Goal: Information Seeking & Learning: Learn about a topic

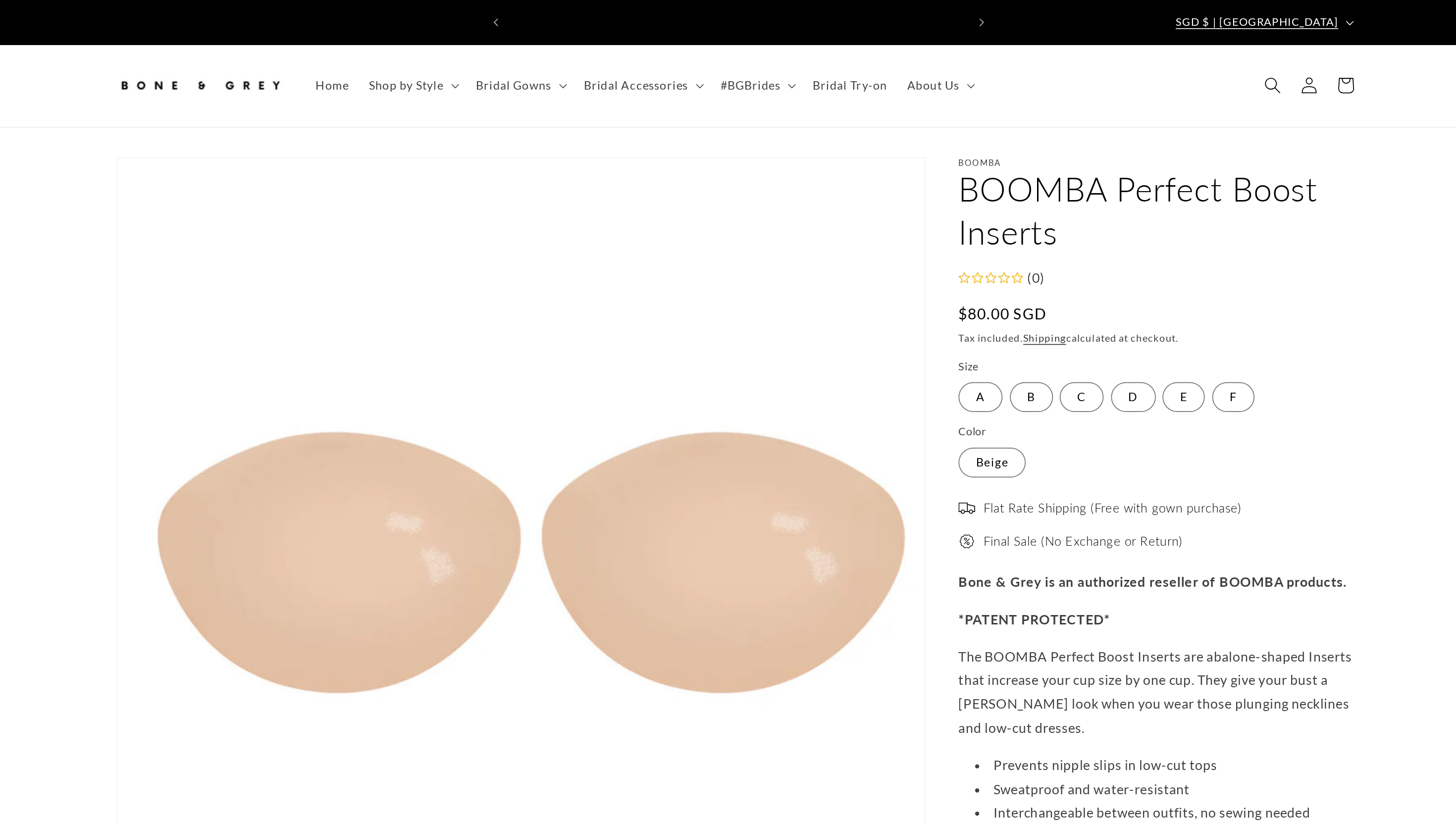
scroll to position [0, 545]
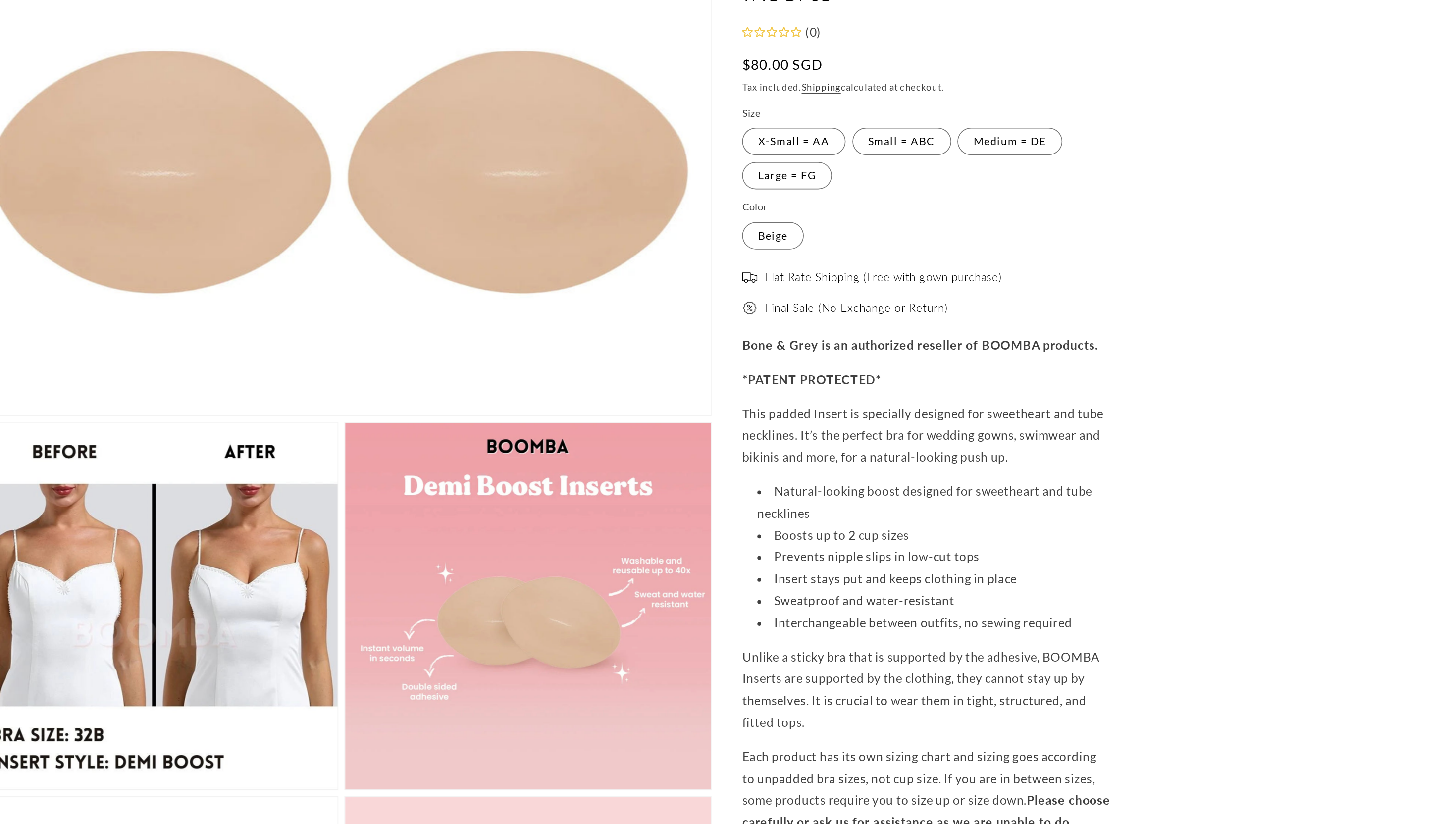
click at [1077, 416] on p "This padded Insert is specially designed for sweetheart and tube necklines. It’…" at bounding box center [979, 428] width 240 height 42
click at [1014, 551] on div "Bone & Grey is an authorized reseller of BOOMBA products. *PATENT PROTECTED* Th…" at bounding box center [979, 619] width 240 height 512
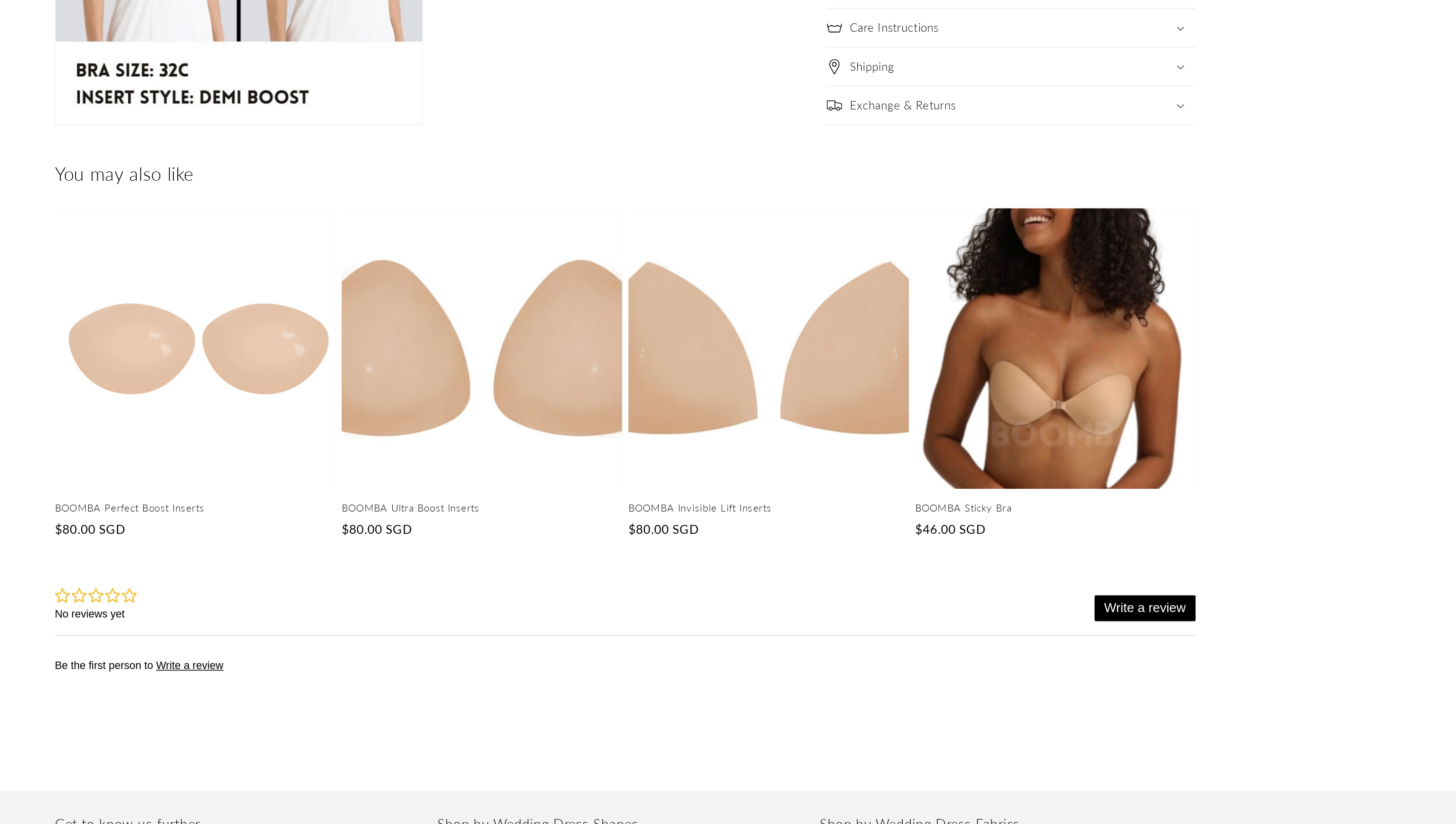
scroll to position [0, 545]
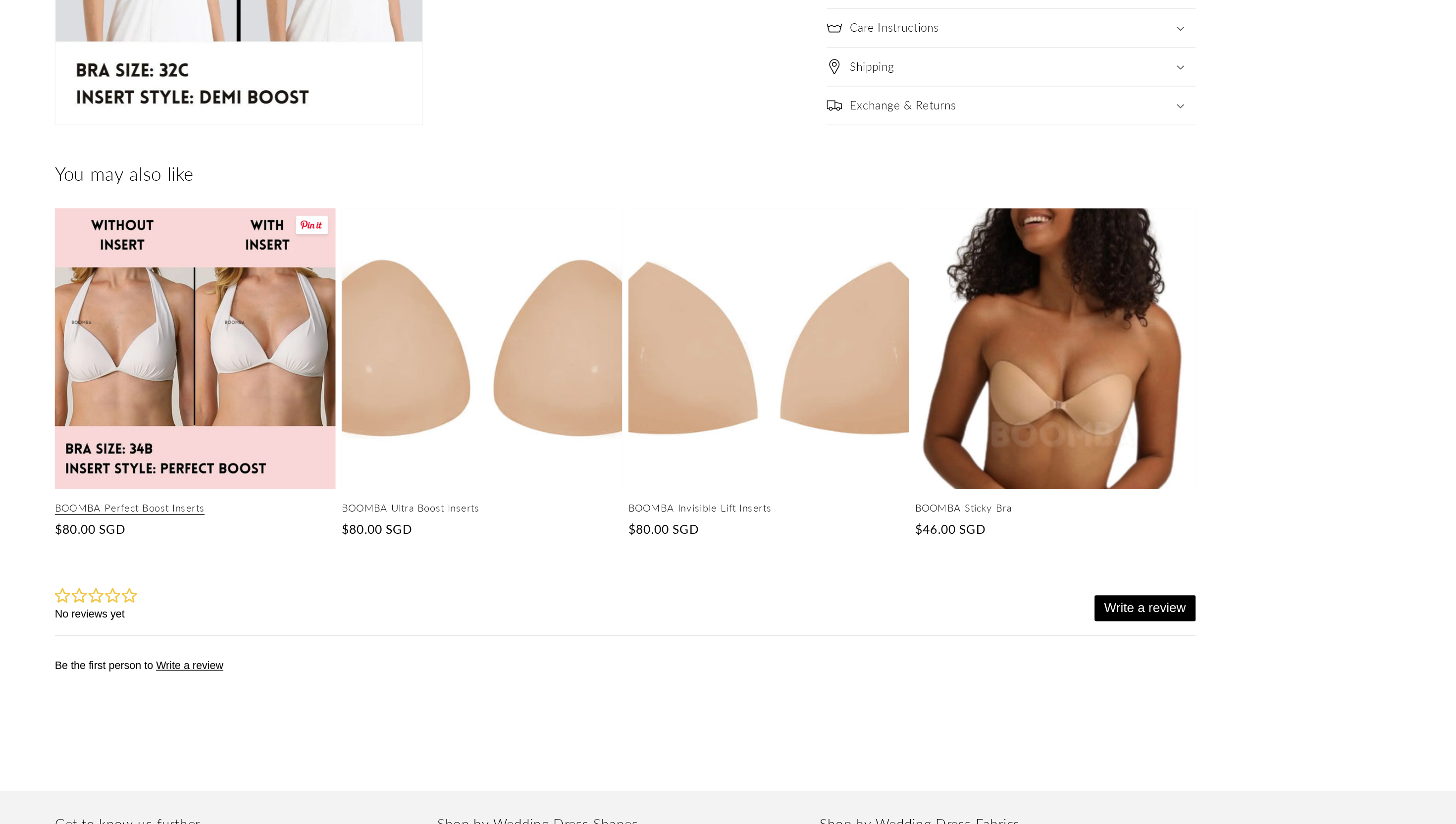
click at [462, 381] on link "BOOMBA Perfect Boost Inserts" at bounding box center [448, 385] width 183 height 8
